Goal: Task Accomplishment & Management: Use online tool/utility

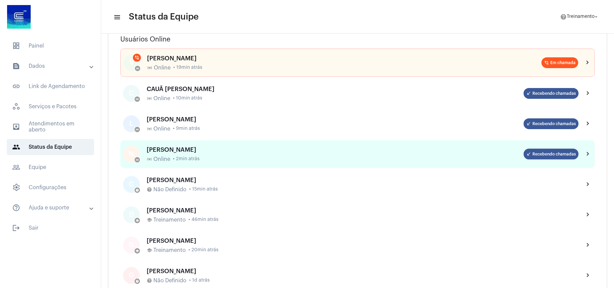
scroll to position [90, 0]
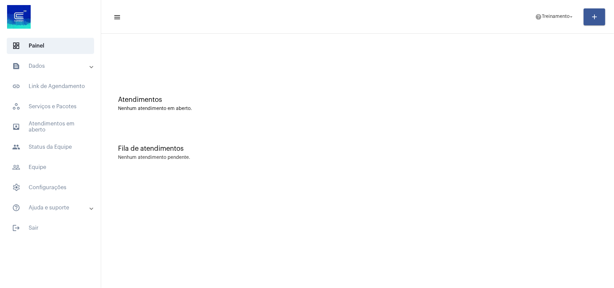
drag, startPoint x: 421, startPoint y: 88, endPoint x: 429, endPoint y: 87, distance: 7.8
click at [421, 88] on div "Atendimentos Nenhum atendimento em aberto." at bounding box center [357, 100] width 506 height 49
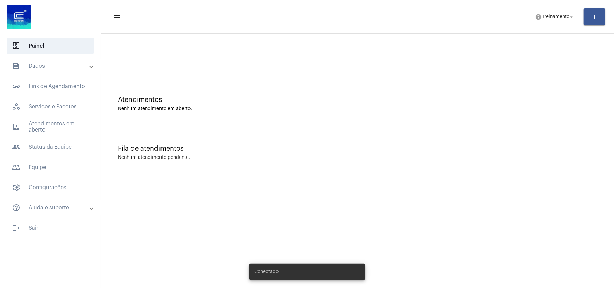
click at [405, 130] on div "Fila de atendimentos Nenhum atendimento pendente." at bounding box center [357, 149] width 506 height 49
